Goal: Task Accomplishment & Management: Complete application form

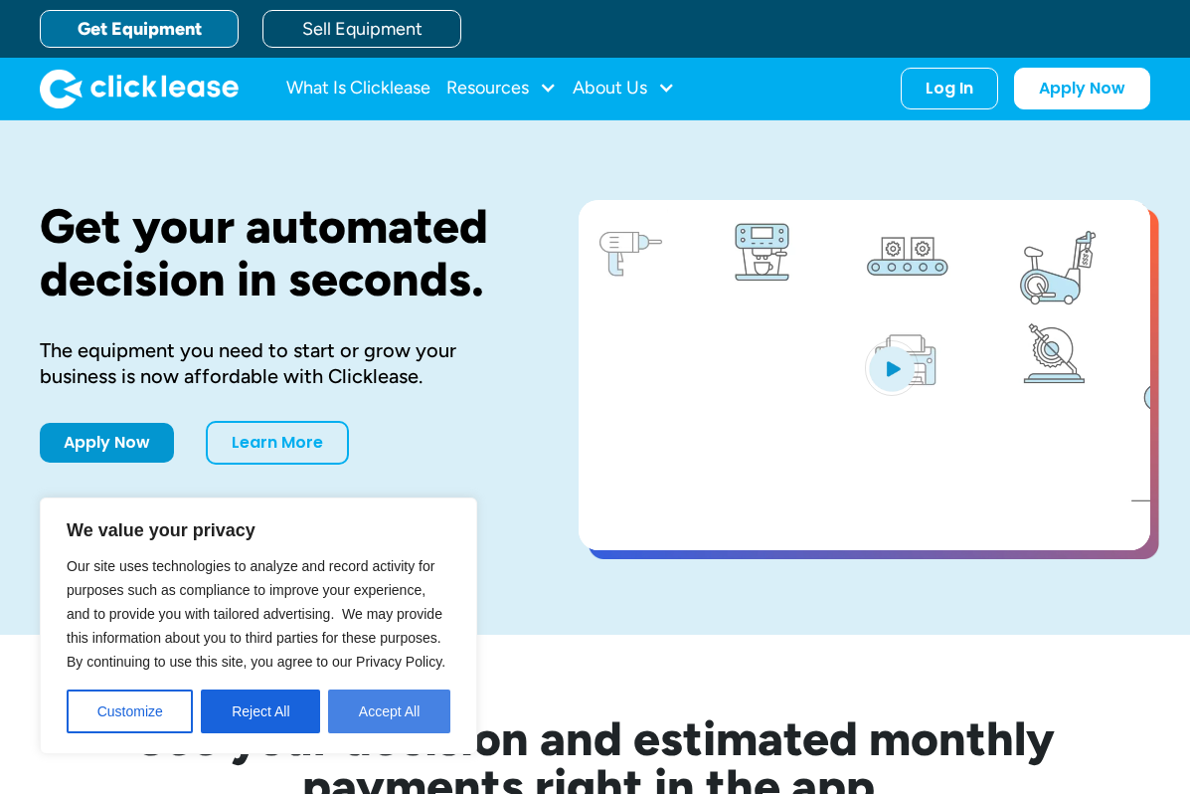
click at [386, 705] on button "Accept All" at bounding box center [389, 711] width 122 height 44
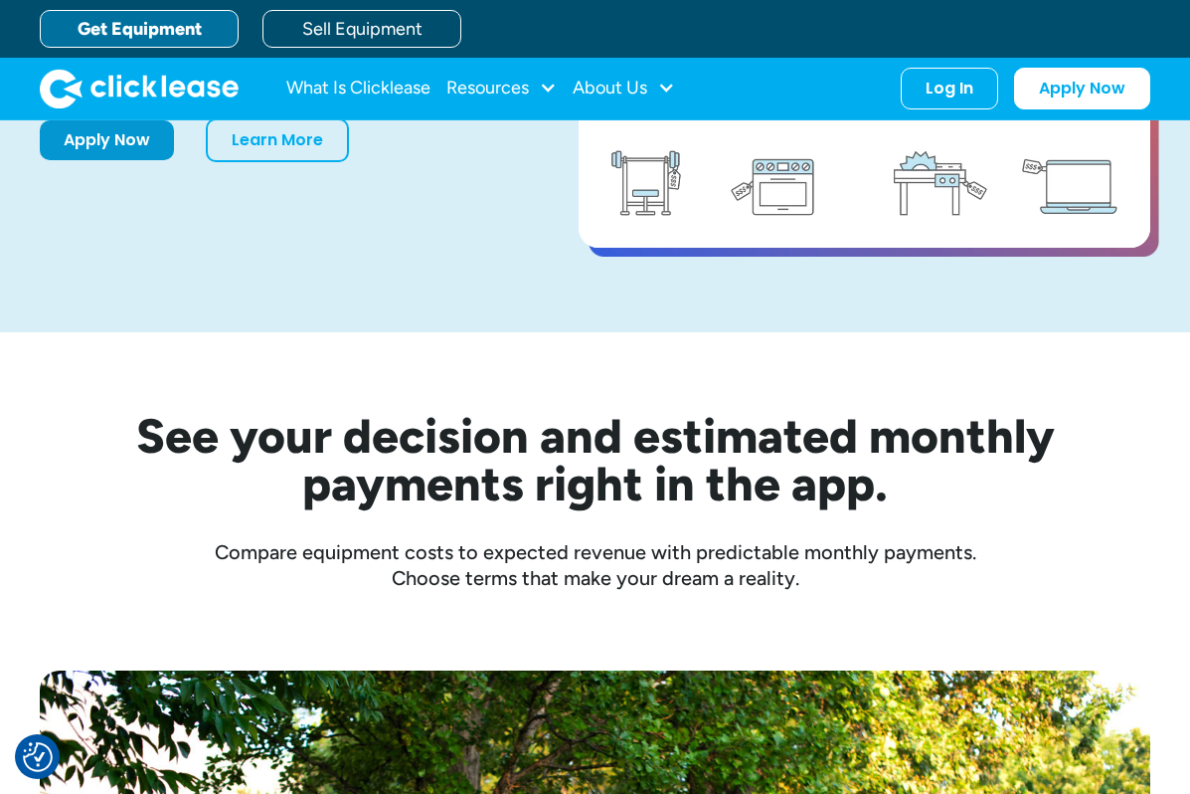
scroll to position [99, 0]
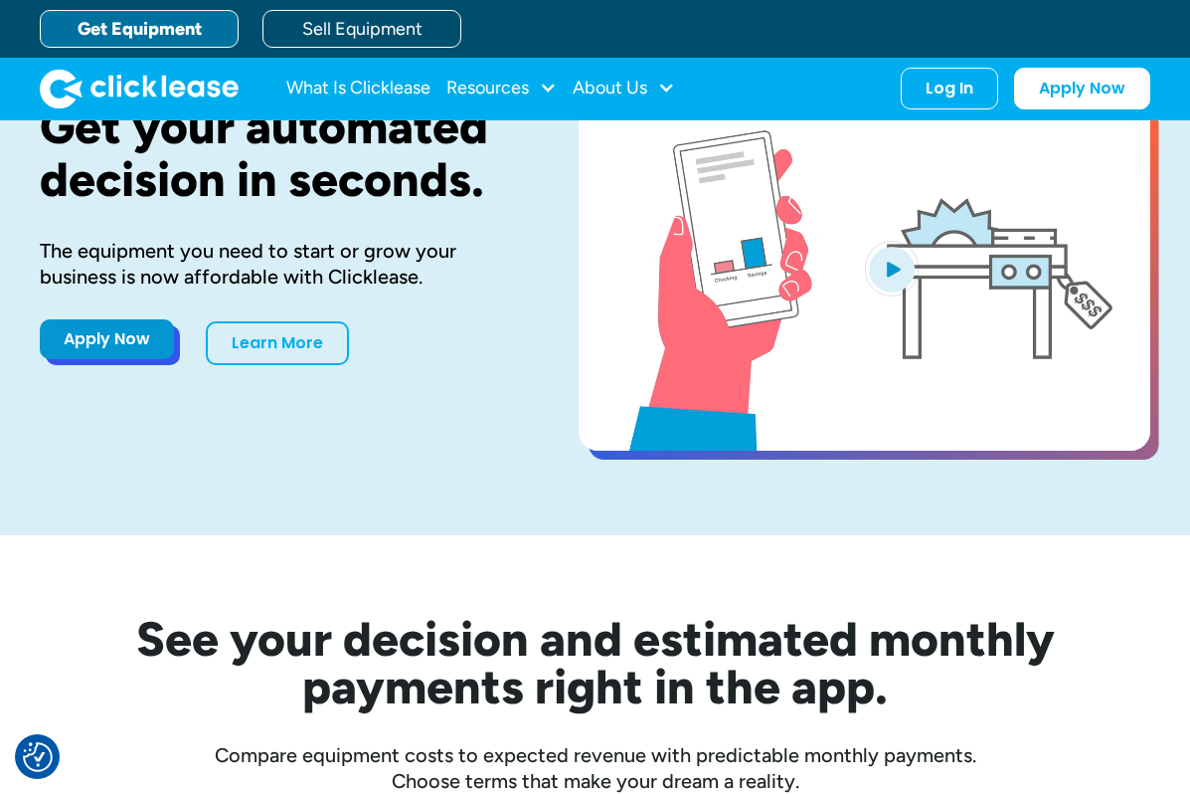
click at [127, 343] on link "Apply Now" at bounding box center [107, 339] width 134 height 40
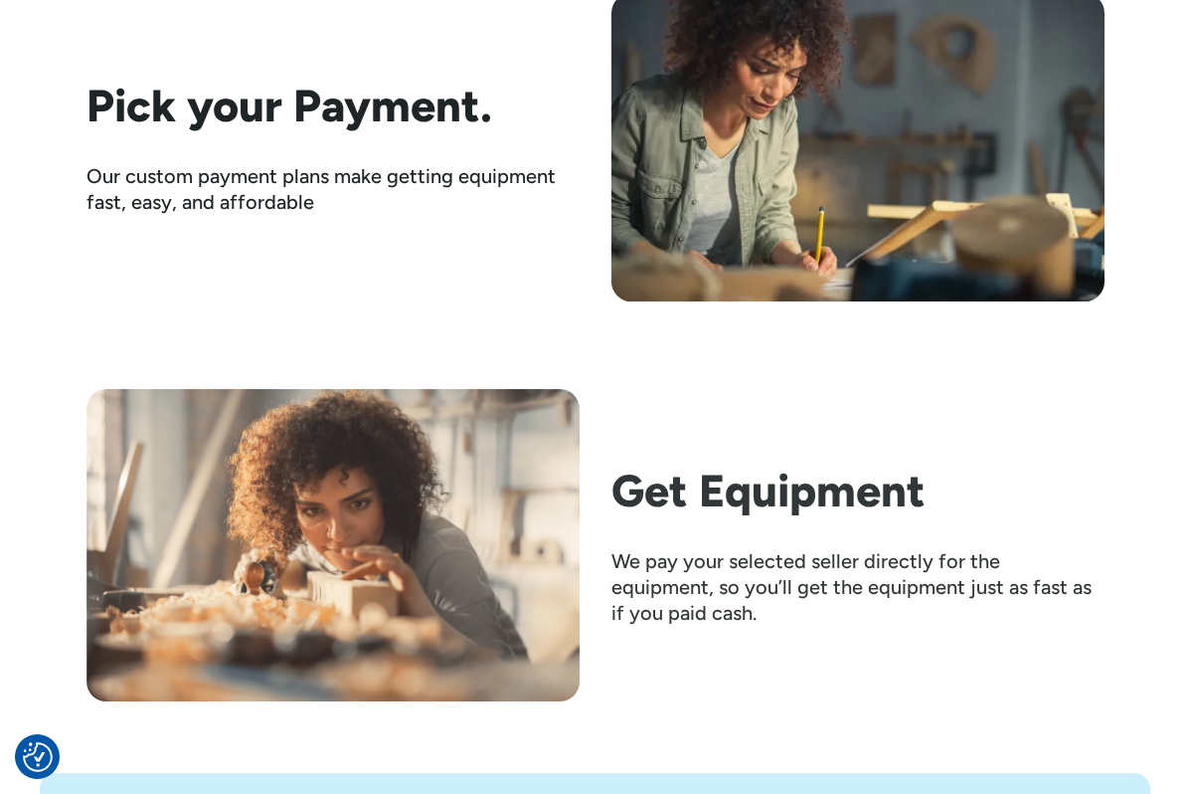
scroll to position [3381, 0]
